Goal: Navigation & Orientation: Go to known website

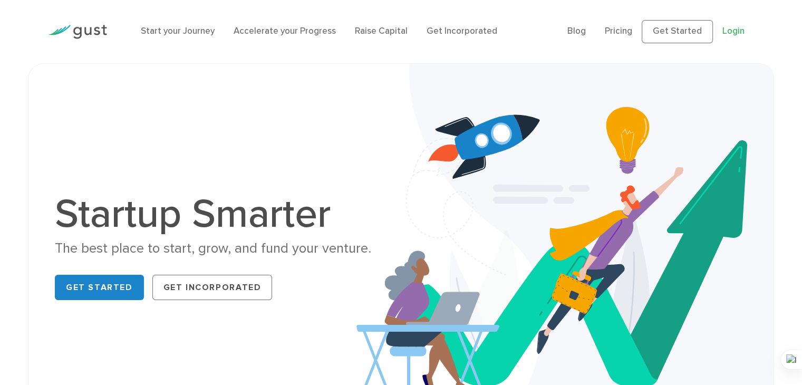
click at [733, 34] on link "Login" at bounding box center [733, 31] width 22 height 11
click at [675, 35] on link "Get Started" at bounding box center [676, 31] width 71 height 23
click at [571, 224] on img at bounding box center [564, 249] width 417 height 371
